Goal: Task Accomplishment & Management: Use online tool/utility

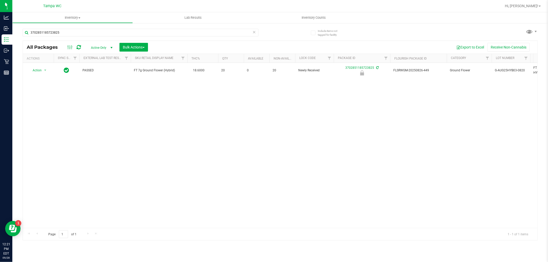
click at [253, 30] on icon at bounding box center [255, 32] width 4 height 6
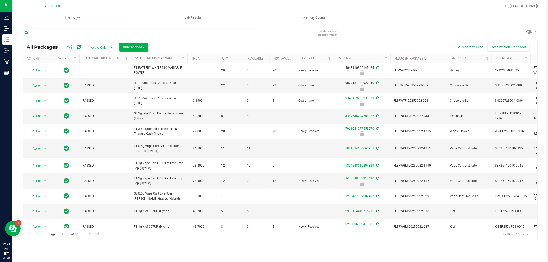
click at [252, 36] on input "text" at bounding box center [141, 33] width 236 height 8
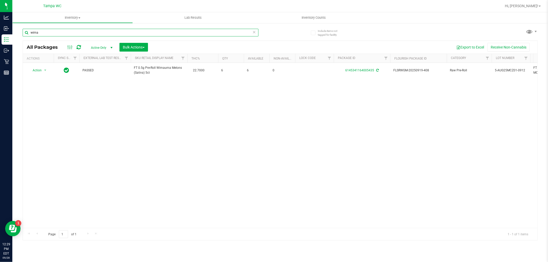
click at [45, 30] on input "wima" at bounding box center [141, 33] width 236 height 8
type input "8816988086835332"
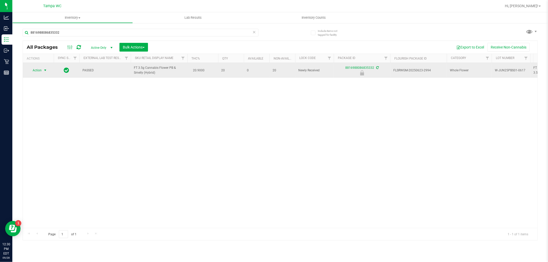
click at [42, 70] on span "select" at bounding box center [45, 70] width 6 height 7
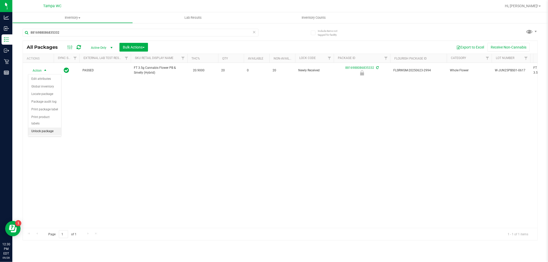
click at [35, 131] on li "Unlock package" at bounding box center [44, 132] width 33 height 8
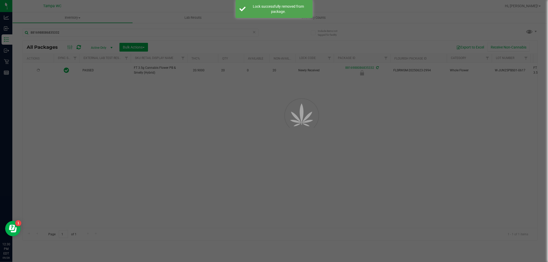
click at [91, 120] on div at bounding box center [274, 131] width 548 height 262
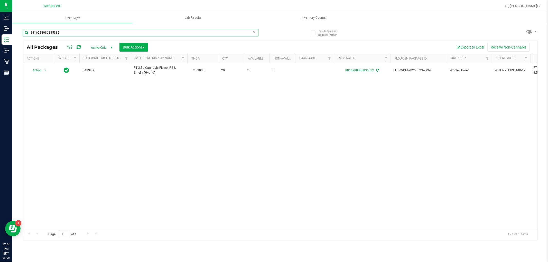
click at [60, 32] on input "8816988086835332" at bounding box center [141, 33] width 236 height 8
click at [59, 32] on input "8816988086835332" at bounding box center [141, 33] width 236 height 8
click at [80, 140] on div "Action Action Adjust qty Create package Edit attributes Global inventory Locate…" at bounding box center [280, 145] width 515 height 165
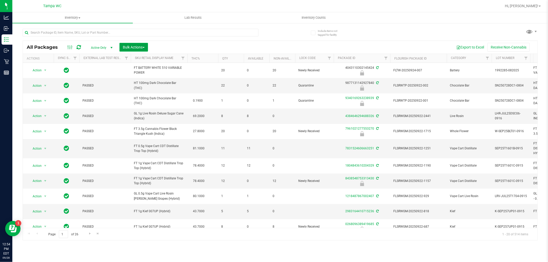
click at [144, 47] on span "button" at bounding box center [144, 47] width 2 height 1
click at [137, 96] on span "Lock/Unlock packages" at bounding box center [140, 97] width 35 height 4
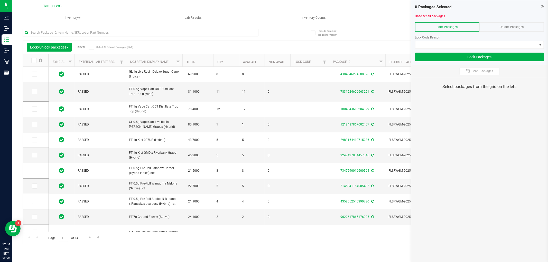
click at [508, 28] on span "Unlock Packages" at bounding box center [512, 27] width 24 height 4
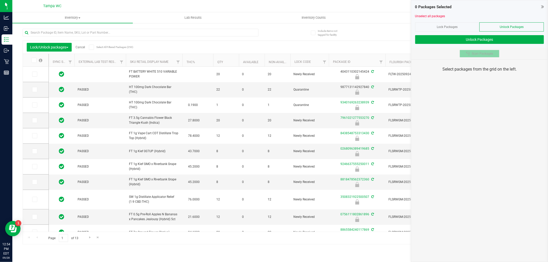
click at [479, 53] on span "Scan Packages" at bounding box center [482, 54] width 21 height 4
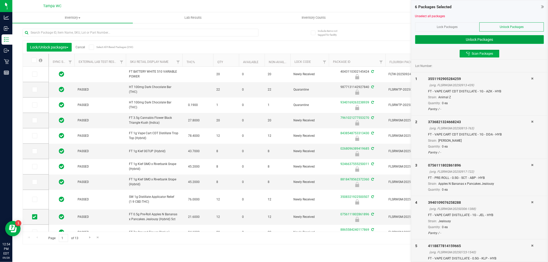
click at [489, 41] on button "Unlock Packages" at bounding box center [479, 39] width 129 height 9
